Goal: Information Seeking & Learning: Compare options

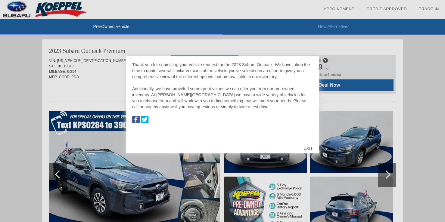
click at [308, 149] on div "EXIT" at bounding box center [308, 149] width 21 height 18
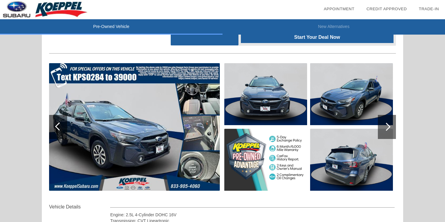
scroll to position [60, 0]
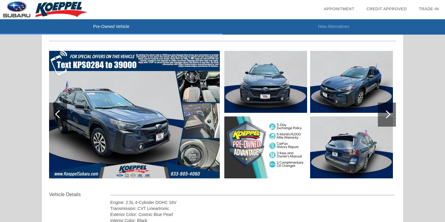
click at [396, 115] on div at bounding box center [387, 115] width 18 height 24
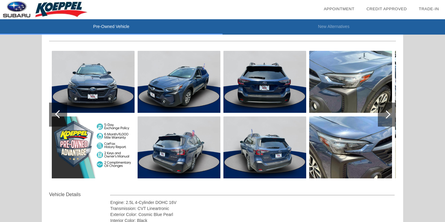
click at [392, 118] on div at bounding box center [387, 115] width 18 height 24
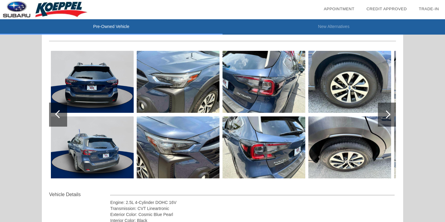
click at [391, 118] on div at bounding box center [387, 115] width 18 height 24
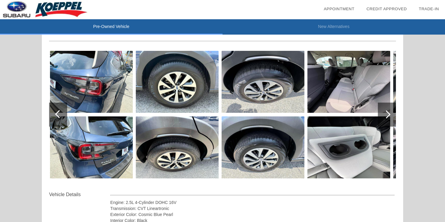
click at [391, 118] on div at bounding box center [387, 115] width 18 height 24
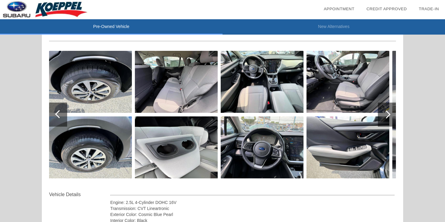
click at [392, 117] on div at bounding box center [387, 115] width 18 height 24
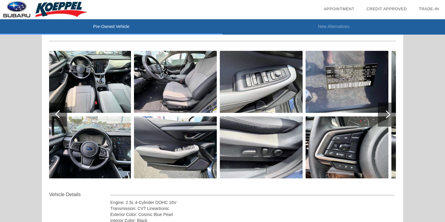
click at [392, 117] on div at bounding box center [387, 115] width 18 height 24
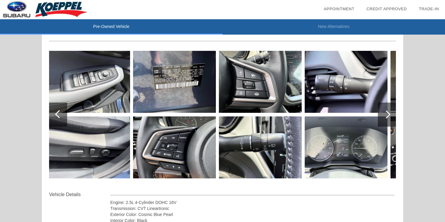
click at [392, 117] on div at bounding box center [387, 115] width 18 height 24
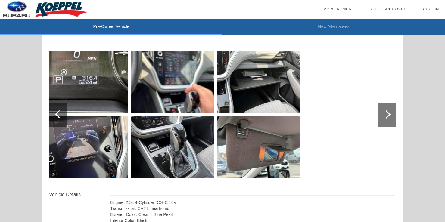
click at [392, 117] on div at bounding box center [387, 115] width 18 height 24
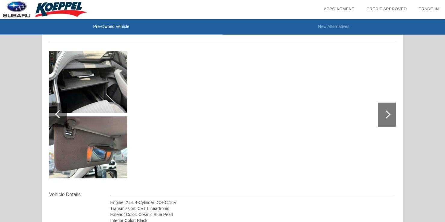
click at [392, 117] on div at bounding box center [387, 115] width 18 height 24
click at [59, 120] on div at bounding box center [58, 115] width 18 height 24
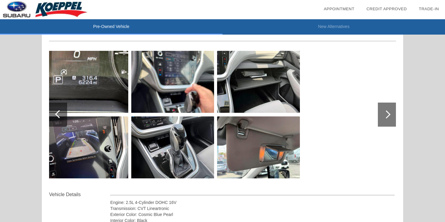
click at [59, 120] on div at bounding box center [58, 115] width 18 height 24
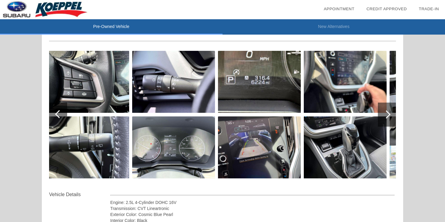
click at [59, 120] on div at bounding box center [58, 115] width 18 height 24
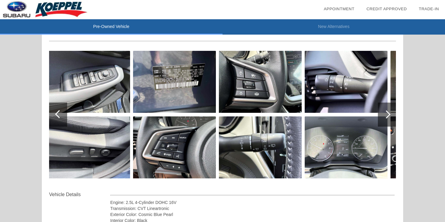
click at [59, 120] on div at bounding box center [58, 115] width 18 height 24
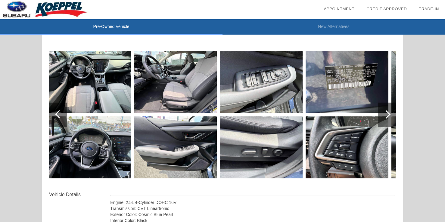
click at [59, 120] on div at bounding box center [58, 115] width 18 height 24
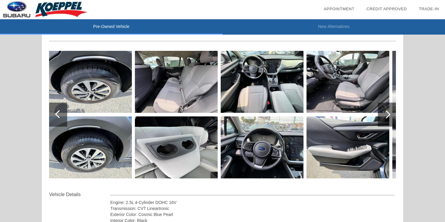
click at [59, 120] on div at bounding box center [58, 115] width 18 height 24
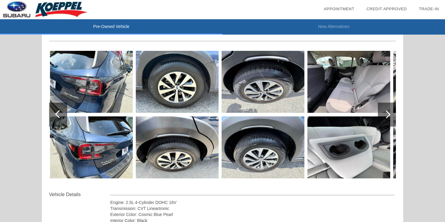
click at [59, 120] on div at bounding box center [58, 115] width 18 height 24
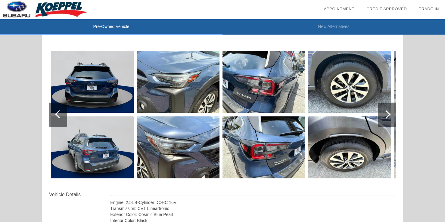
click at [59, 120] on div at bounding box center [58, 115] width 18 height 24
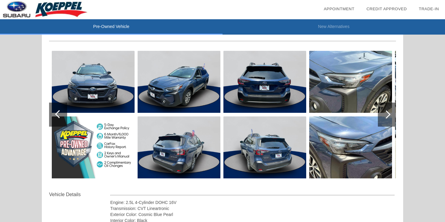
click at [59, 120] on div at bounding box center [58, 115] width 18 height 24
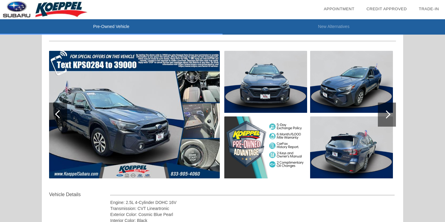
click at [59, 120] on div at bounding box center [58, 115] width 18 height 24
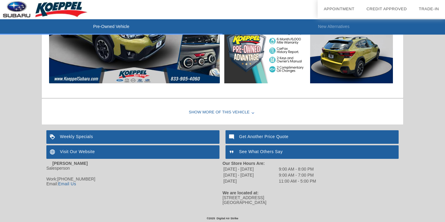
scroll to position [1017, 0]
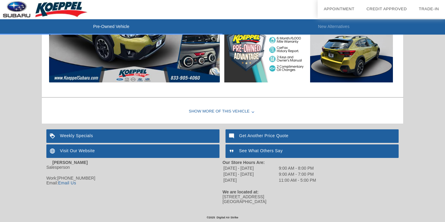
click at [232, 114] on div "Show More of this Vehicle" at bounding box center [223, 112] width 362 height 24
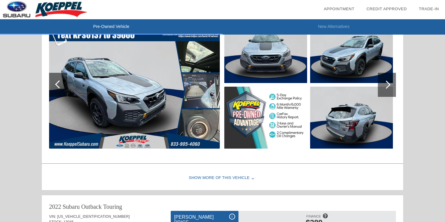
scroll to position [696, 0]
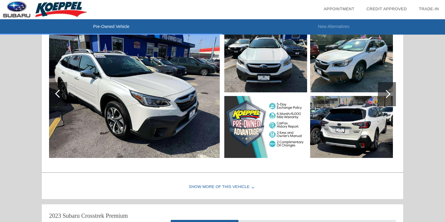
click at [309, 28] on li "New Alternatives" at bounding box center [334, 26] width 223 height 15
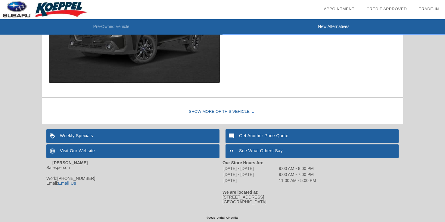
scroll to position [772, 0]
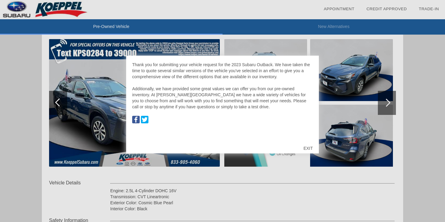
scroll to position [74, 0]
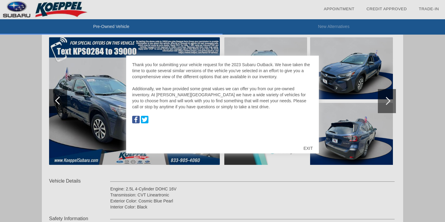
click at [307, 148] on div "EXIT" at bounding box center [308, 149] width 21 height 18
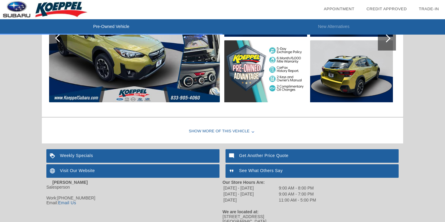
scroll to position [1017, 0]
